Goal: Navigation & Orientation: Find specific page/section

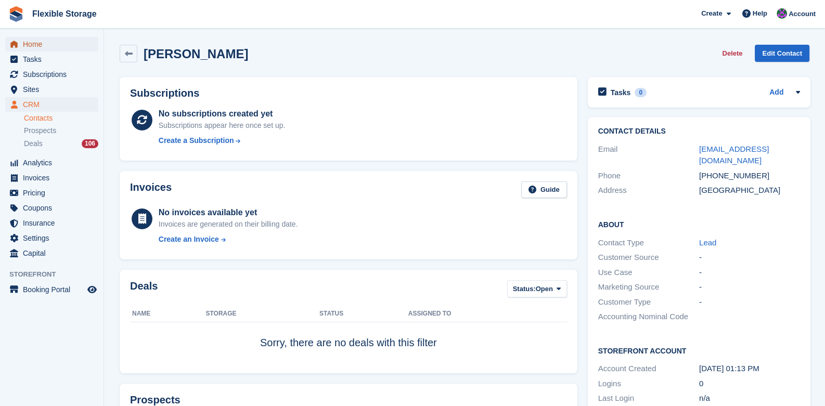
click at [34, 43] on span "Home" at bounding box center [54, 44] width 62 height 15
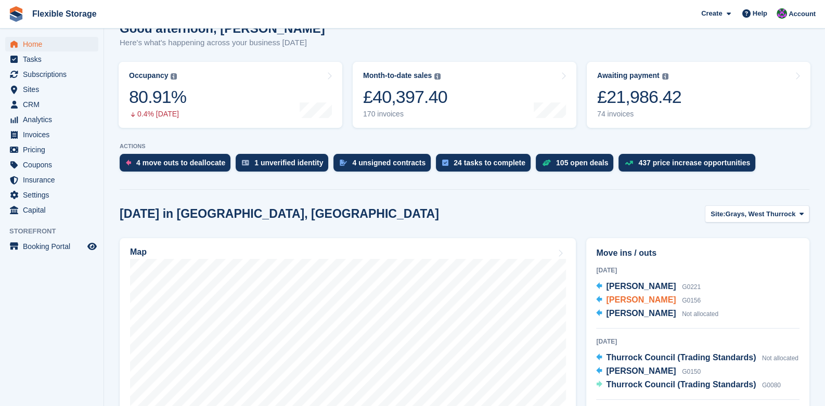
click at [625, 297] on span "[PERSON_NAME]" at bounding box center [641, 300] width 70 height 9
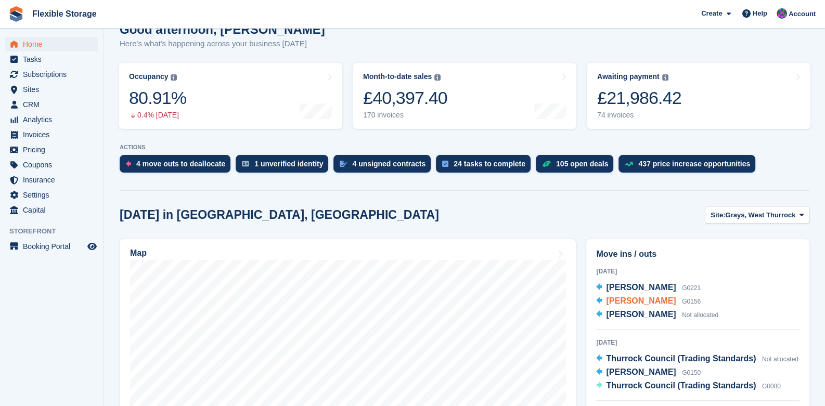
scroll to position [156, 0]
